Goal: Information Seeking & Learning: Find specific fact

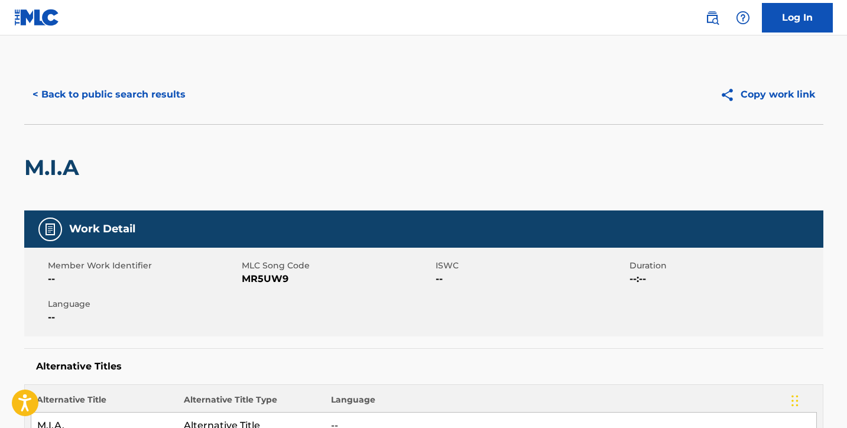
scroll to position [-1, 0]
click at [146, 95] on button "< Back to public search results" at bounding box center [109, 95] width 170 height 30
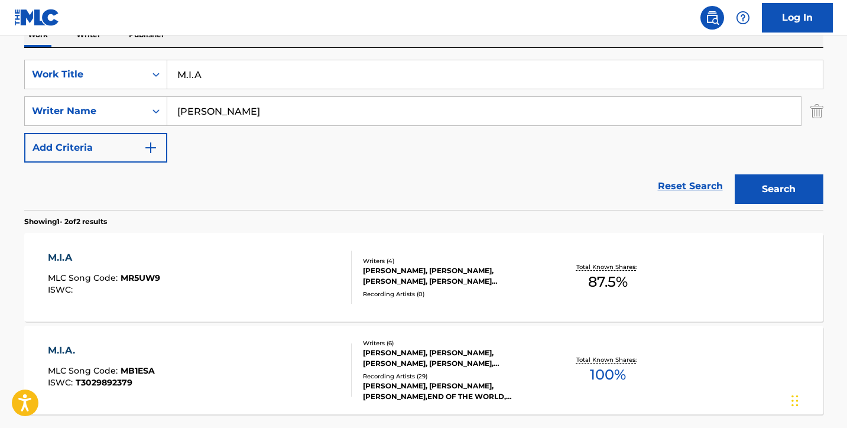
scroll to position [148, 0]
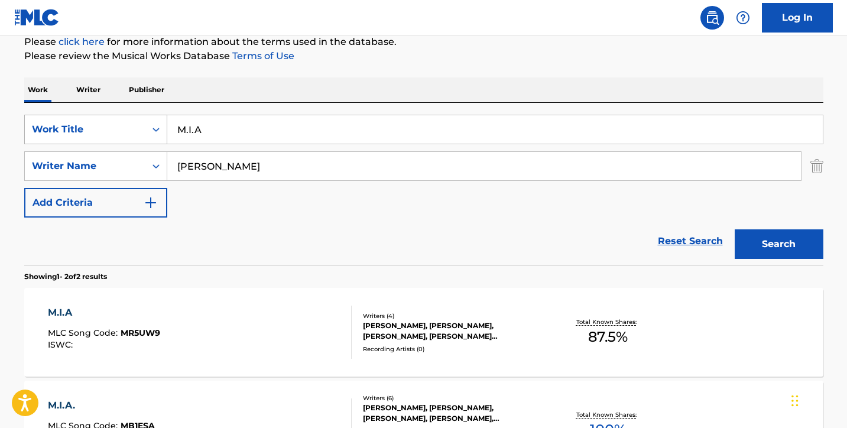
drag, startPoint x: 225, startPoint y: 135, endPoint x: 150, endPoint y: 121, distance: 76.4
click at [178, 121] on input "M.I.A" at bounding box center [494, 129] width 655 height 28
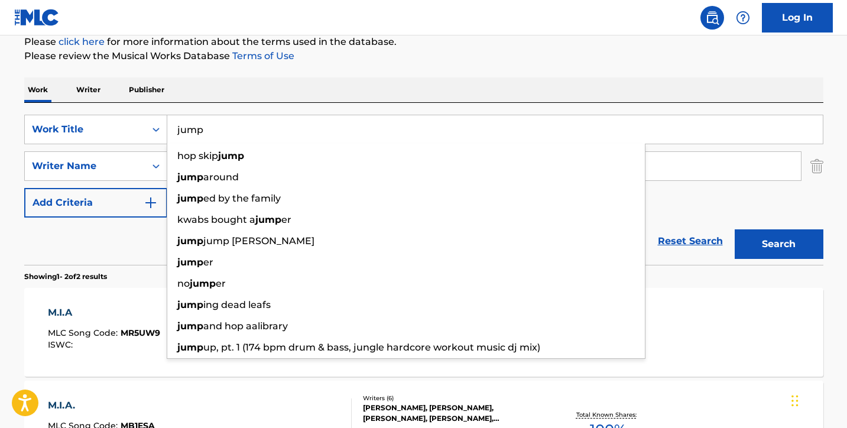
type input "jump"
click at [12, 216] on div "The MLC Public Work Search The accuracy and completeness of The MLC's data is d…" at bounding box center [423, 221] width 827 height 608
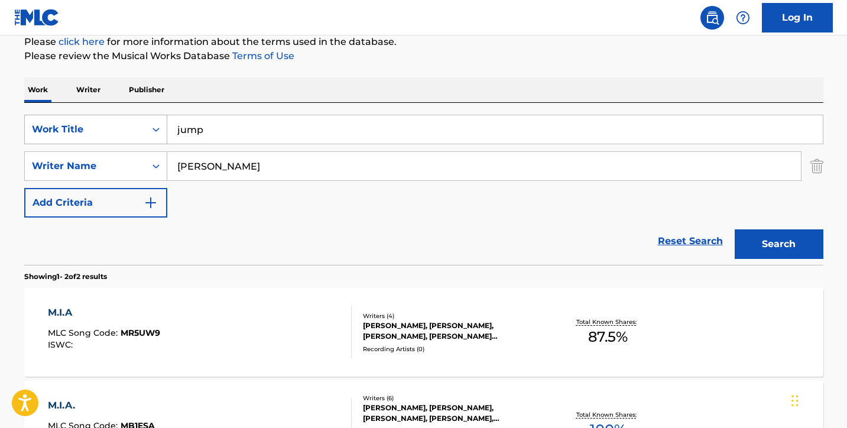
drag, startPoint x: 255, startPoint y: 165, endPoint x: 124, endPoint y: 135, distance: 134.6
click at [124, 135] on div "SearchWithCriteria8c86f1b5-7db8-4de3-b6dd-0c46efb89cbe Work Title jump SearchWi…" at bounding box center [423, 166] width 799 height 103
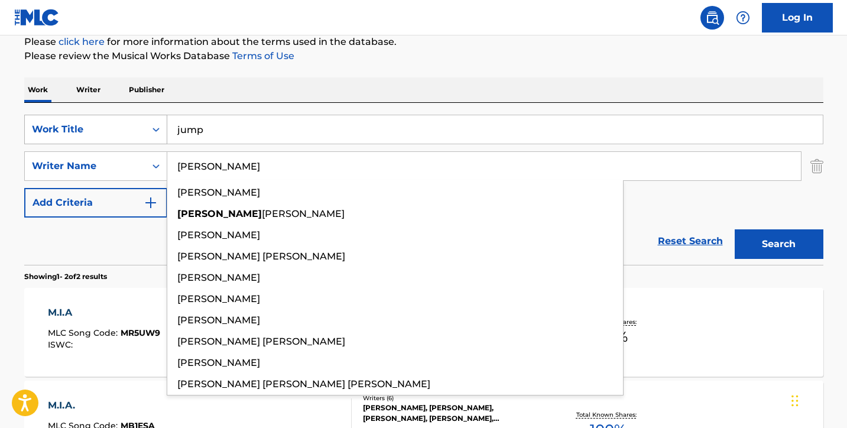
type input "[PERSON_NAME]"
click at [778, 244] on button "Search" at bounding box center [779, 244] width 89 height 30
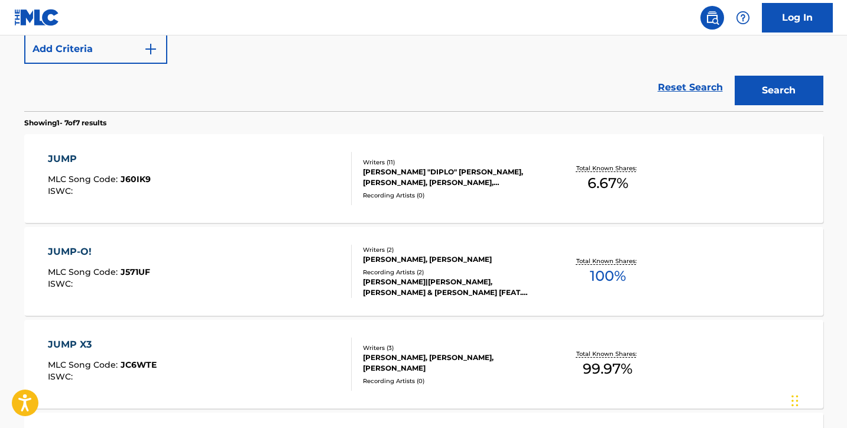
scroll to position [303, 0]
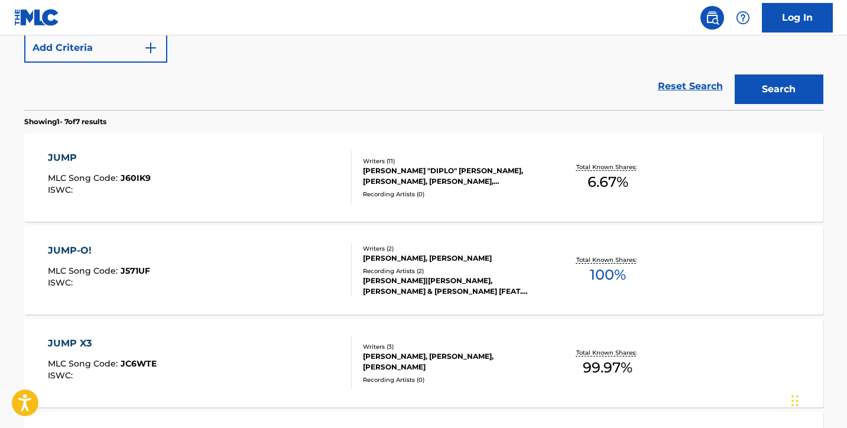
click at [275, 171] on div "JUMP MLC Song Code : J60IK9 ISWC :" at bounding box center [200, 177] width 304 height 53
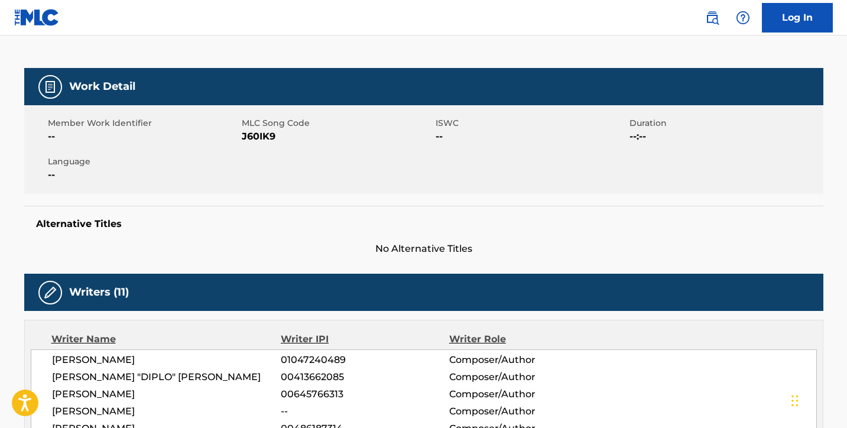
scroll to position [144, 0]
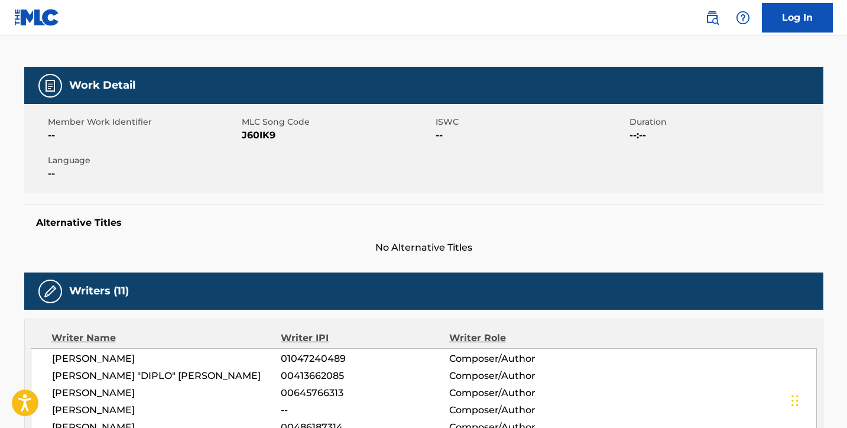
click at [264, 137] on span "J60IK9" at bounding box center [337, 135] width 191 height 14
copy span "J60IK9"
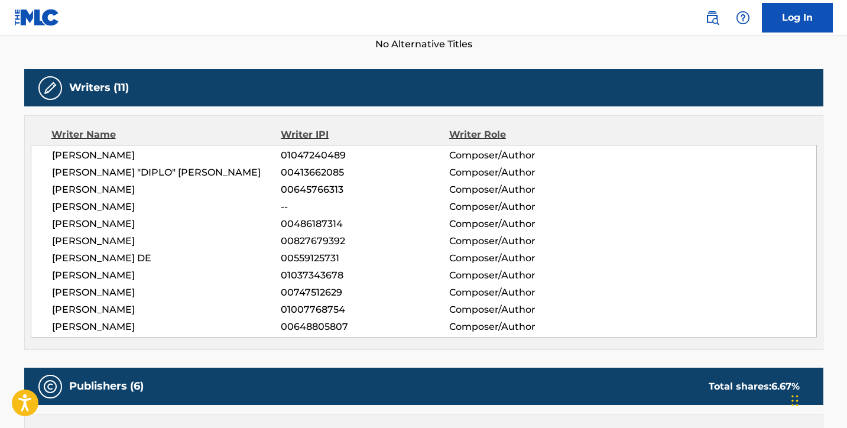
scroll to position [356, 0]
